Goal: Transaction & Acquisition: Purchase product/service

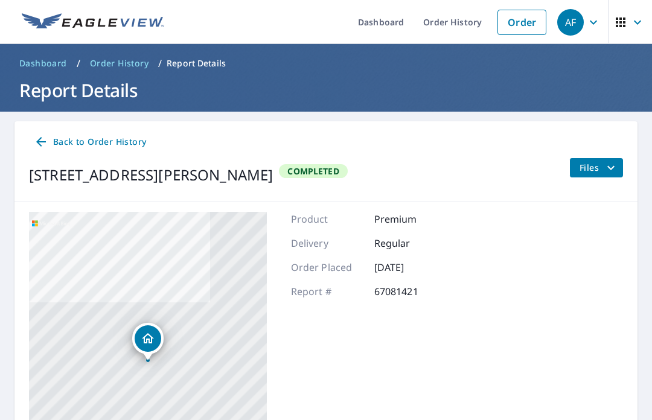
click at [531, 19] on link "Order" at bounding box center [522, 22] width 49 height 25
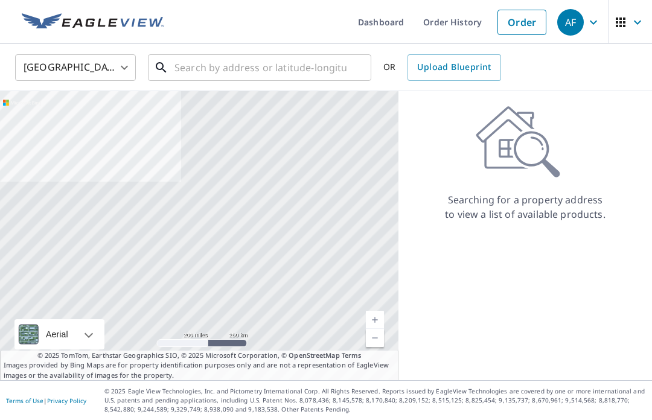
click at [317, 65] on input "text" at bounding box center [261, 68] width 172 height 34
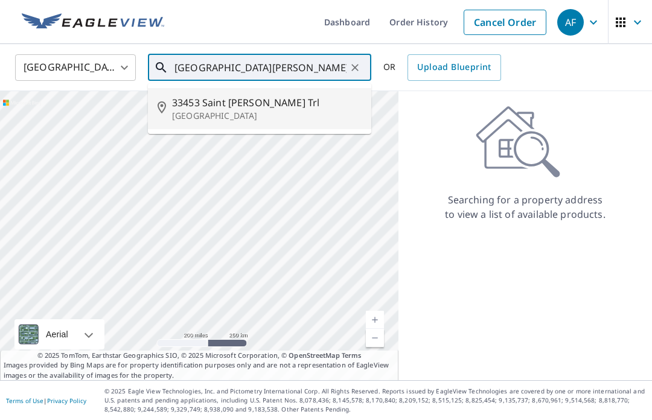
click at [244, 109] on span "33453 Saint [PERSON_NAME] Trl" at bounding box center [267, 102] width 190 height 14
type input "[STREET_ADDRESS][PERSON_NAME]"
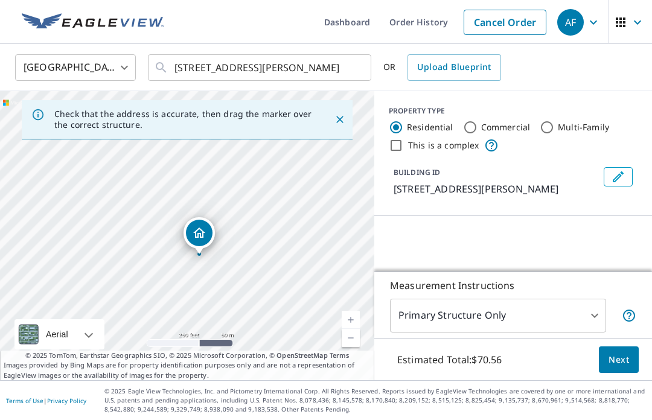
click at [349, 329] on link "Current Level 17, Zoom In" at bounding box center [351, 320] width 18 height 18
click at [357, 329] on link "Current Level 18, Zoom In" at bounding box center [351, 320] width 18 height 18
click at [353, 329] on link "Current Level 19, Zoom In" at bounding box center [351, 320] width 18 height 18
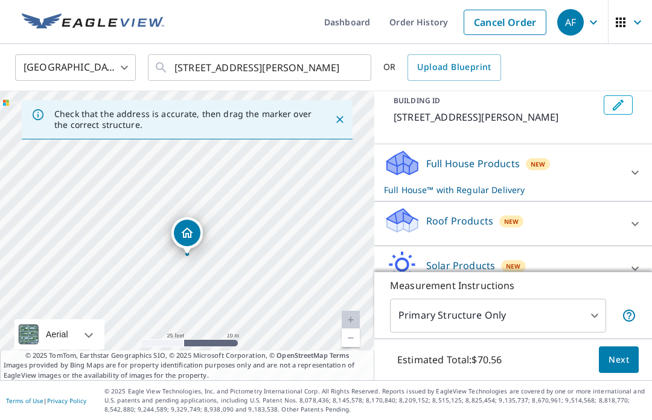
scroll to position [74, 0]
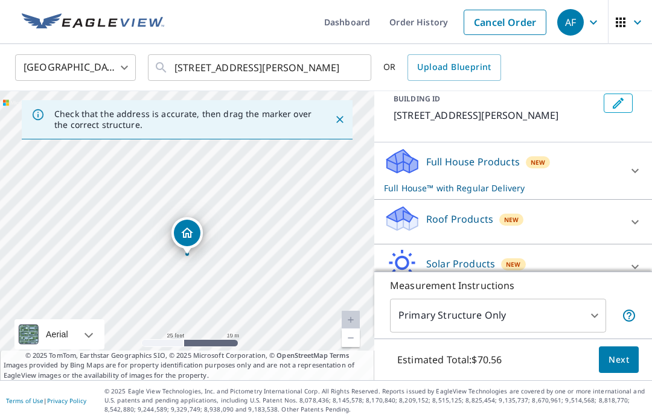
click at [506, 220] on span "New" at bounding box center [511, 220] width 14 height 10
click at [399, 258] on input "Premium $0" at bounding box center [393, 256] width 18 height 14
checkbox input "true"
checkbox input "false"
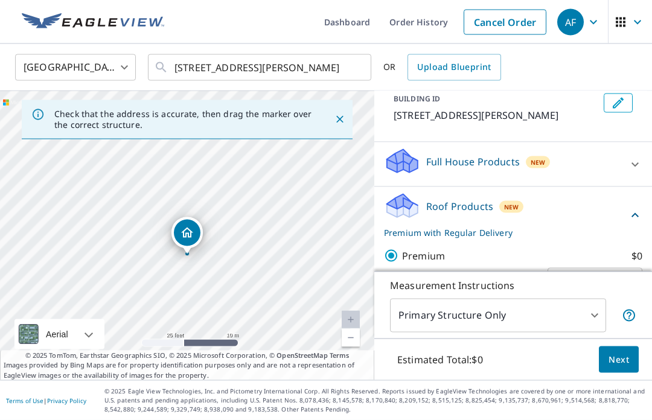
scroll to position [42, 0]
click at [620, 362] on span "Next" at bounding box center [619, 360] width 21 height 15
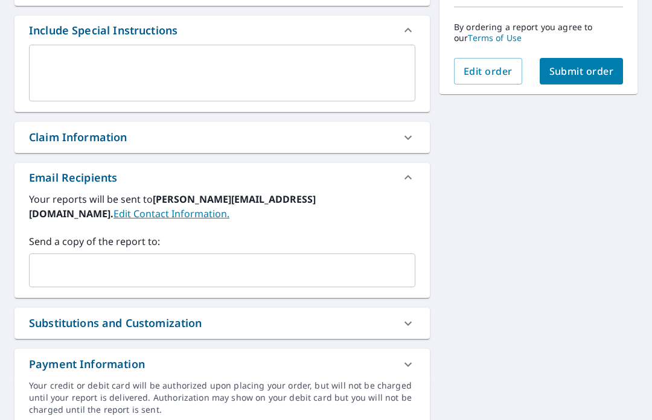
scroll to position [316, 0]
click at [124, 260] on input "text" at bounding box center [213, 271] width 358 height 23
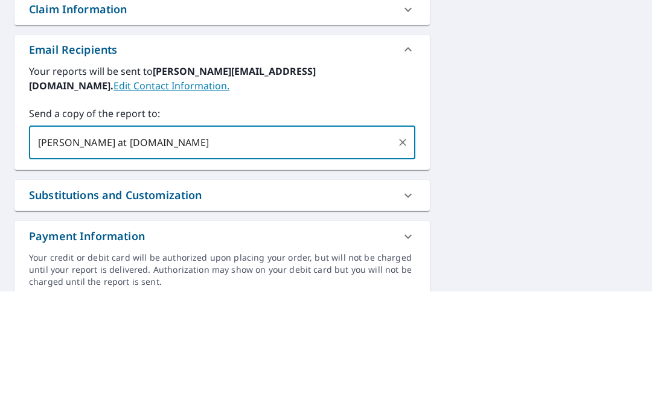
click at [132, 260] on input "[PERSON_NAME] at [DOMAIN_NAME]" at bounding box center [213, 271] width 358 height 23
click at [81, 260] on input "[PERSON_NAME] at [DOMAIN_NAME]" at bounding box center [213, 271] width 358 height 23
click at [92, 260] on input "[PERSON_NAME][EMAIL_ADDRESS][DOMAIN_NAME]" at bounding box center [213, 271] width 358 height 23
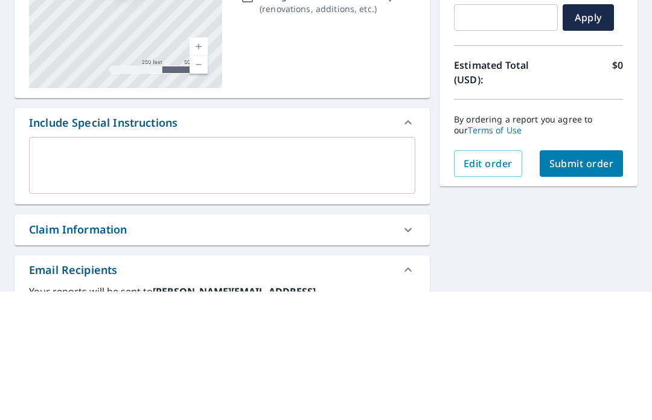
scroll to position [123, 0]
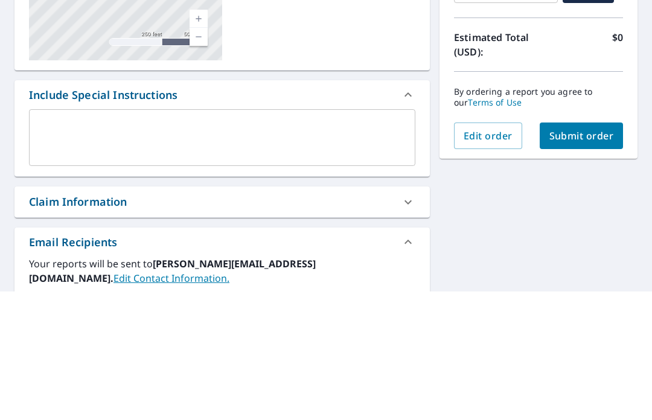
type input "[PERSON_NAME][EMAIL_ADDRESS][DOMAIN_NAME]"
click at [595, 258] on span "Submit order" at bounding box center [582, 264] width 65 height 13
checkbox input "true"
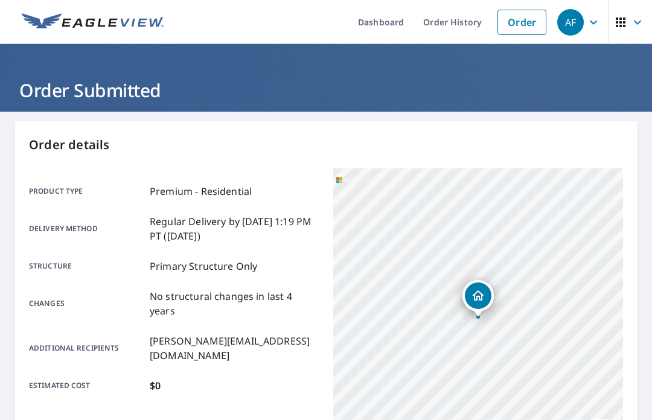
click at [530, 18] on link "Order" at bounding box center [522, 22] width 49 height 25
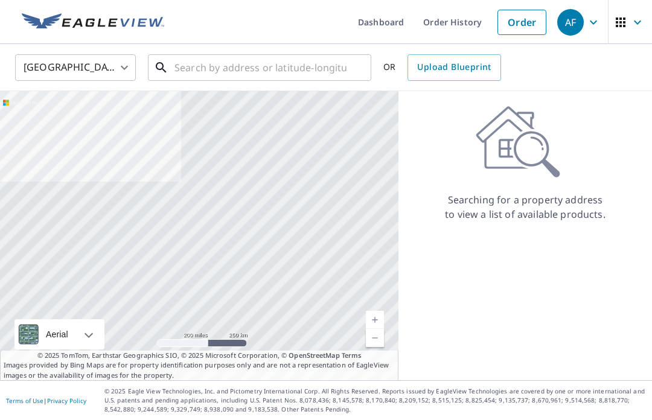
click at [286, 63] on input "text" at bounding box center [261, 68] width 172 height 34
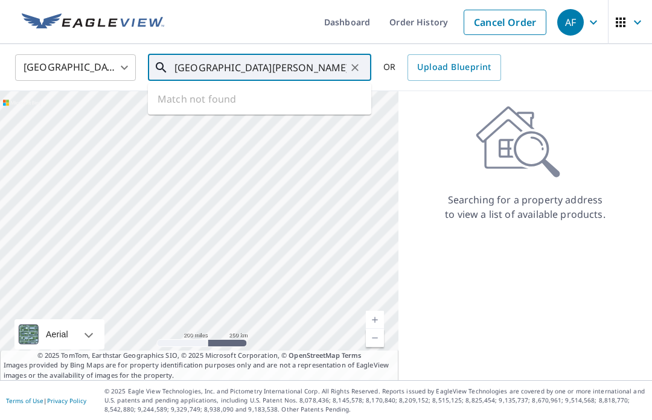
click at [221, 69] on input "[GEOGRAPHIC_DATA][PERSON_NAME]" at bounding box center [261, 68] width 172 height 34
click at [452, 120] on div "Searching for a property address to view a list of available products." at bounding box center [526, 164] width 254 height 116
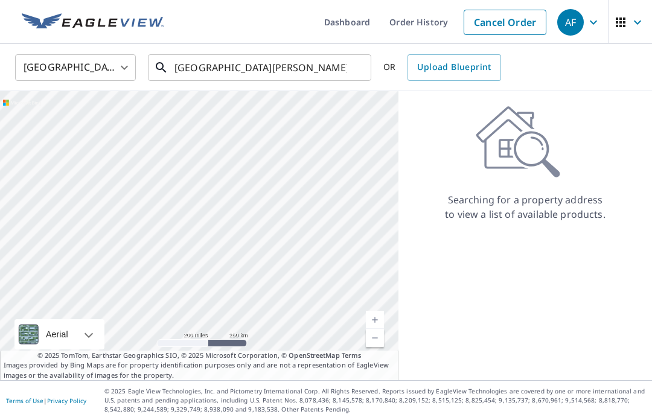
click at [214, 69] on input "[GEOGRAPHIC_DATA][PERSON_NAME]" at bounding box center [261, 68] width 172 height 34
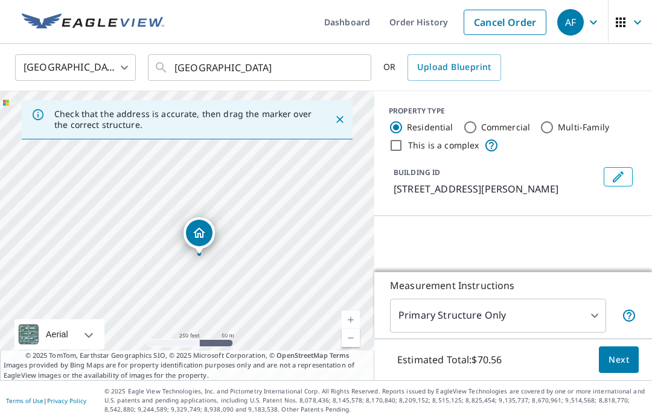
click at [602, 243] on div "Loading…" at bounding box center [514, 306] width 278 height 181
click at [230, 63] on input "[GEOGRAPHIC_DATA]" at bounding box center [261, 68] width 172 height 34
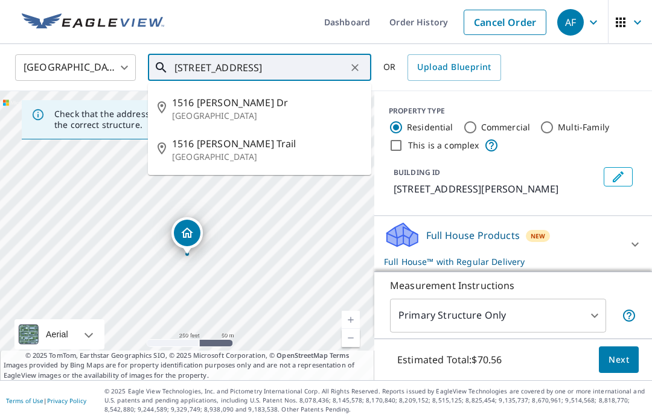
click at [217, 103] on span "1516 [PERSON_NAME] Dr" at bounding box center [267, 102] width 190 height 14
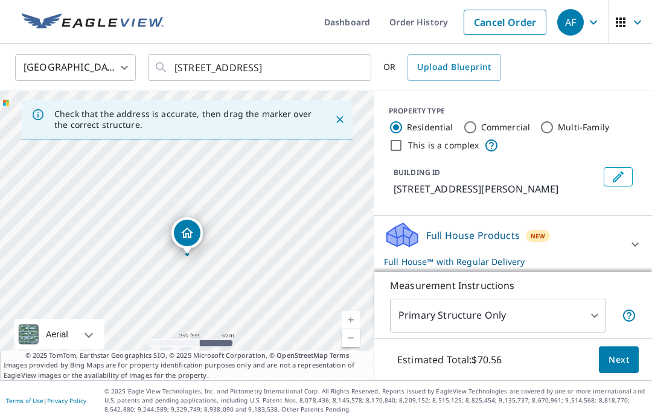
type input "[STREET_ADDRESS][PERSON_NAME][PERSON_NAME]"
click at [353, 329] on link "Current Level 17, Zoom In" at bounding box center [351, 320] width 18 height 18
click at [509, 289] on span "New" at bounding box center [511, 294] width 14 height 10
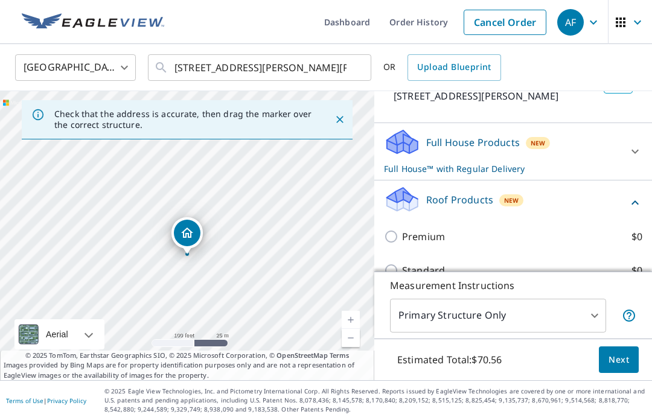
scroll to position [103, 0]
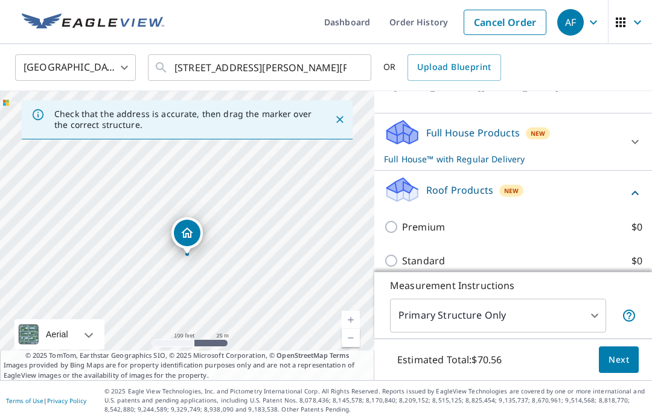
click at [391, 228] on input "Premium $0" at bounding box center [393, 227] width 18 height 14
checkbox input "true"
checkbox input "false"
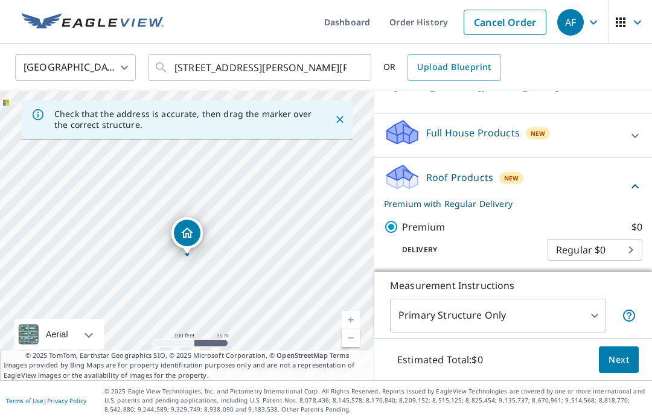
click at [535, 268] on div "Premium $0 Delivery Regular $0 8 ​" at bounding box center [513, 240] width 259 height 60
click at [622, 359] on span "Next" at bounding box center [619, 360] width 21 height 15
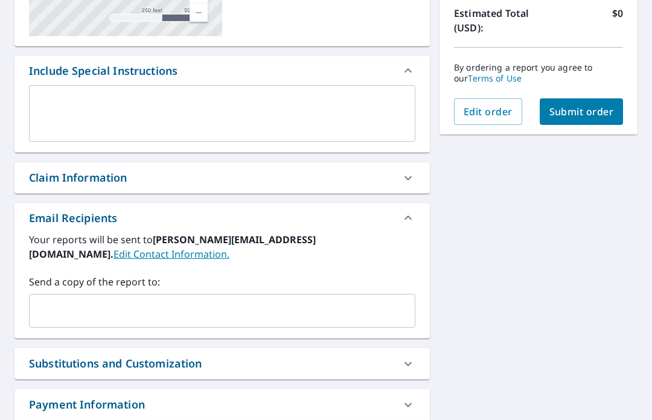
scroll to position [277, 0]
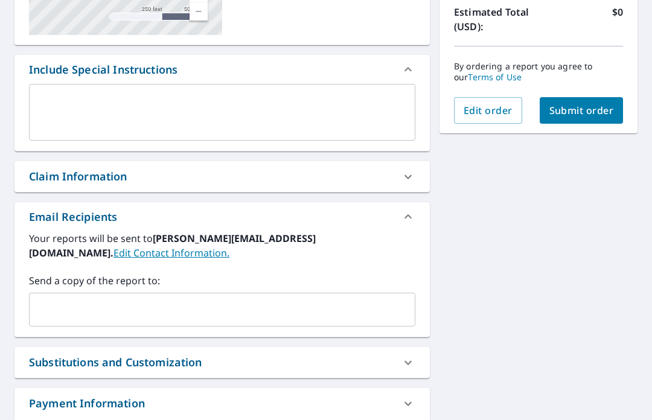
click at [132, 298] on input "text" at bounding box center [213, 309] width 358 height 23
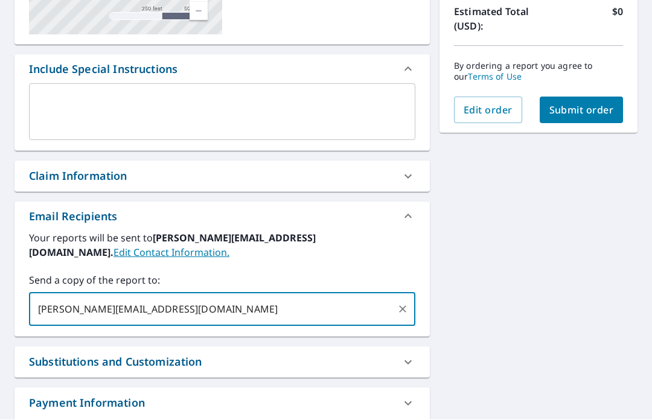
type input "[PERSON_NAME][EMAIL_ADDRESS][DOMAIN_NAME]"
click at [593, 104] on span "Submit order" at bounding box center [582, 110] width 65 height 13
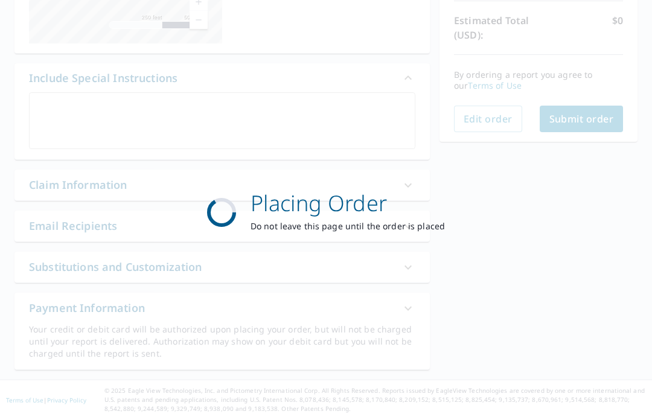
checkbox input "true"
